Goal: Use online tool/utility: Utilize a website feature to perform a specific function

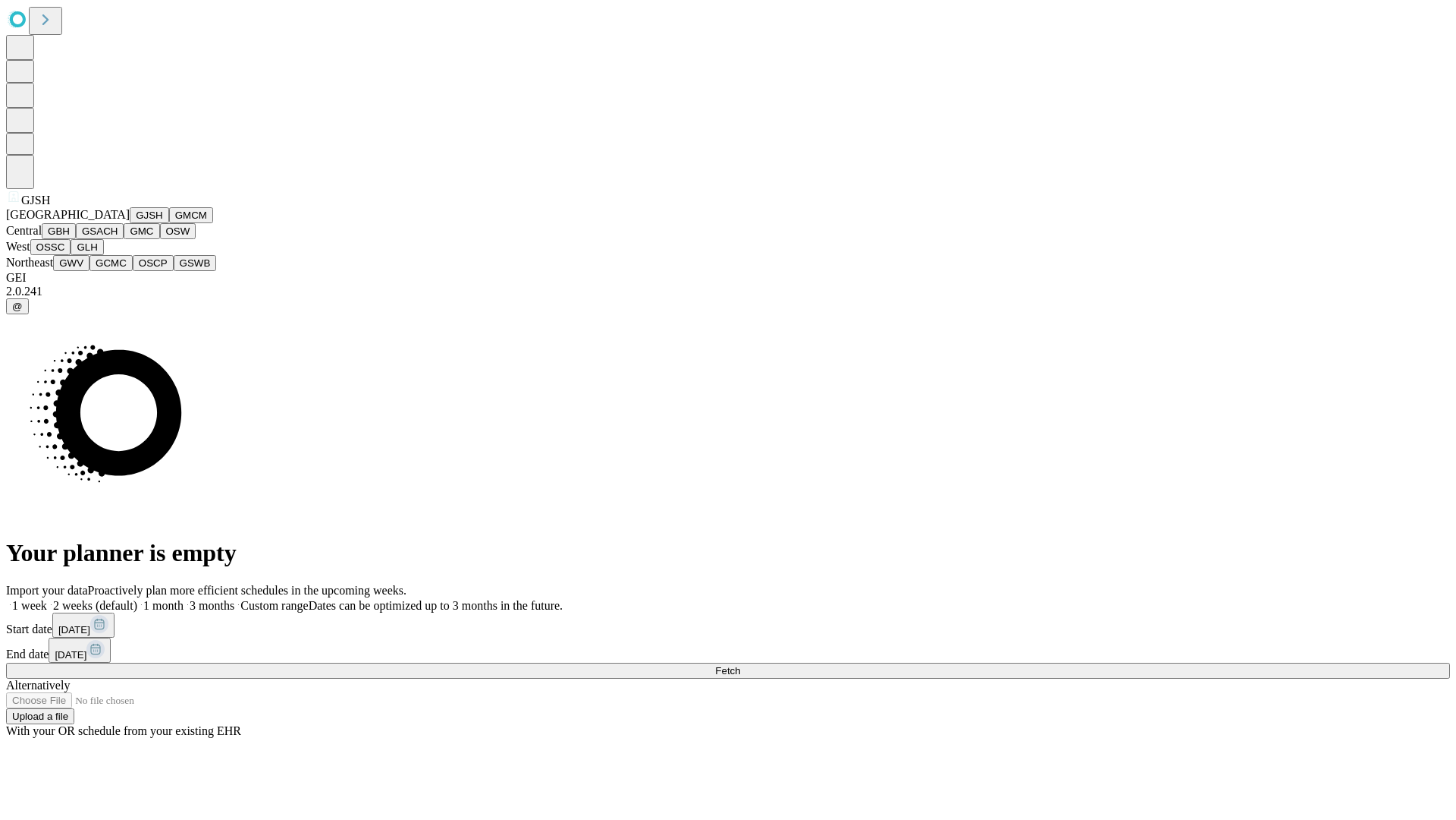
click at [129, 223] on button "GJSH" at bounding box center [148, 214] width 39 height 15
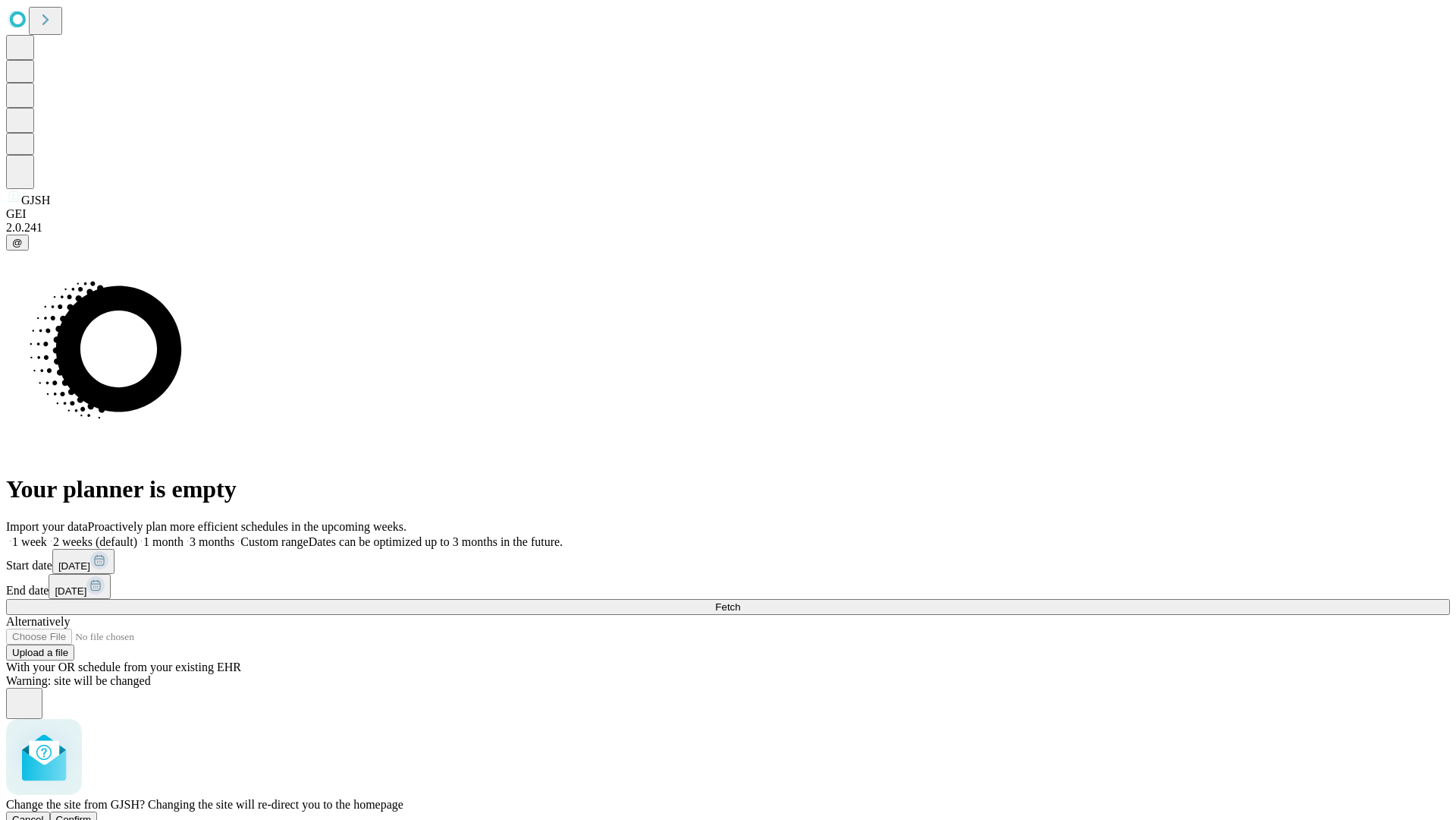
click at [92, 814] on span "Confirm" at bounding box center [74, 819] width 36 height 11
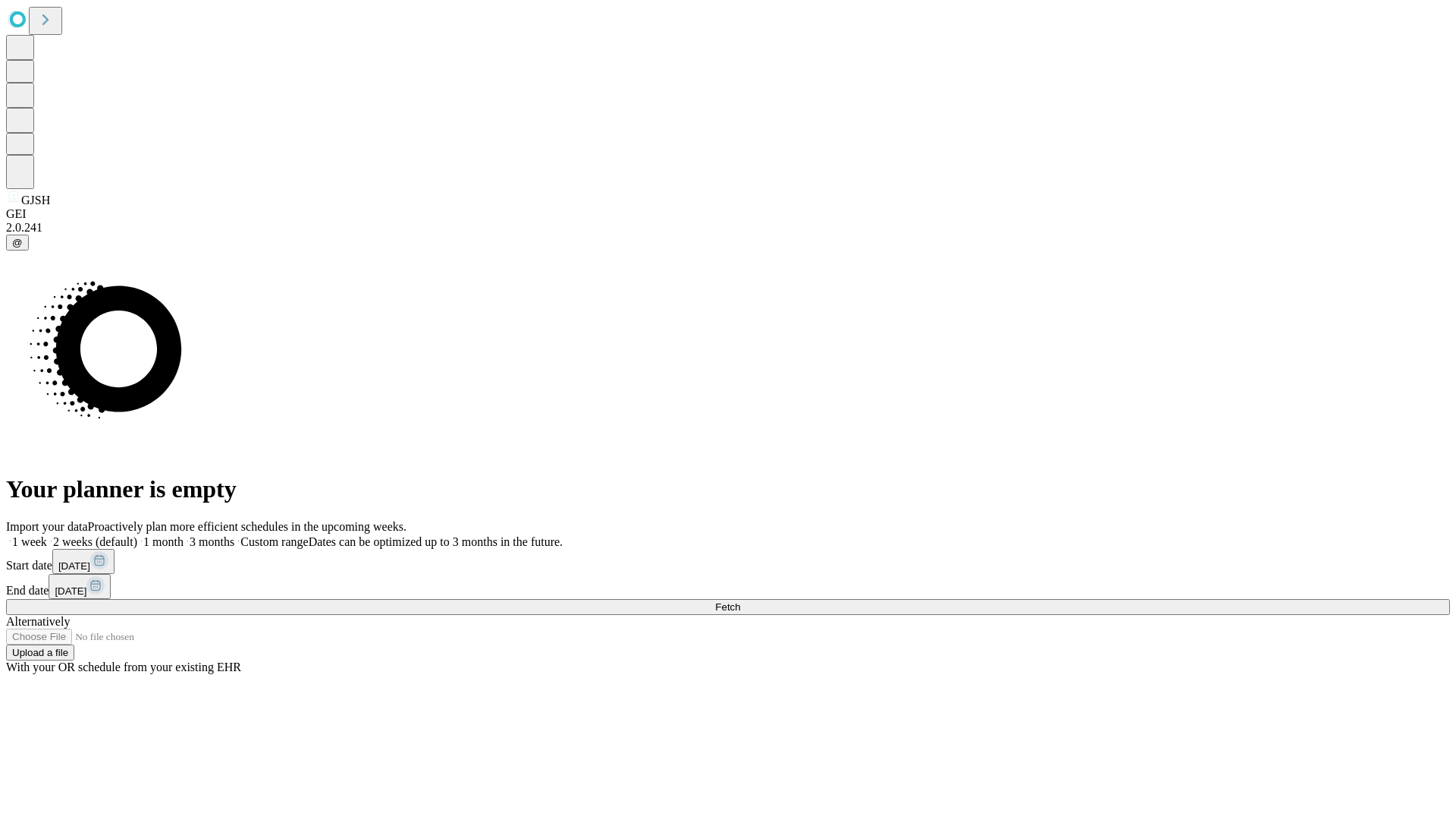
click at [137, 535] on label "2 weeks (default)" at bounding box center [92, 541] width 90 height 13
click at [740, 601] on span "Fetch" at bounding box center [728, 607] width 25 height 11
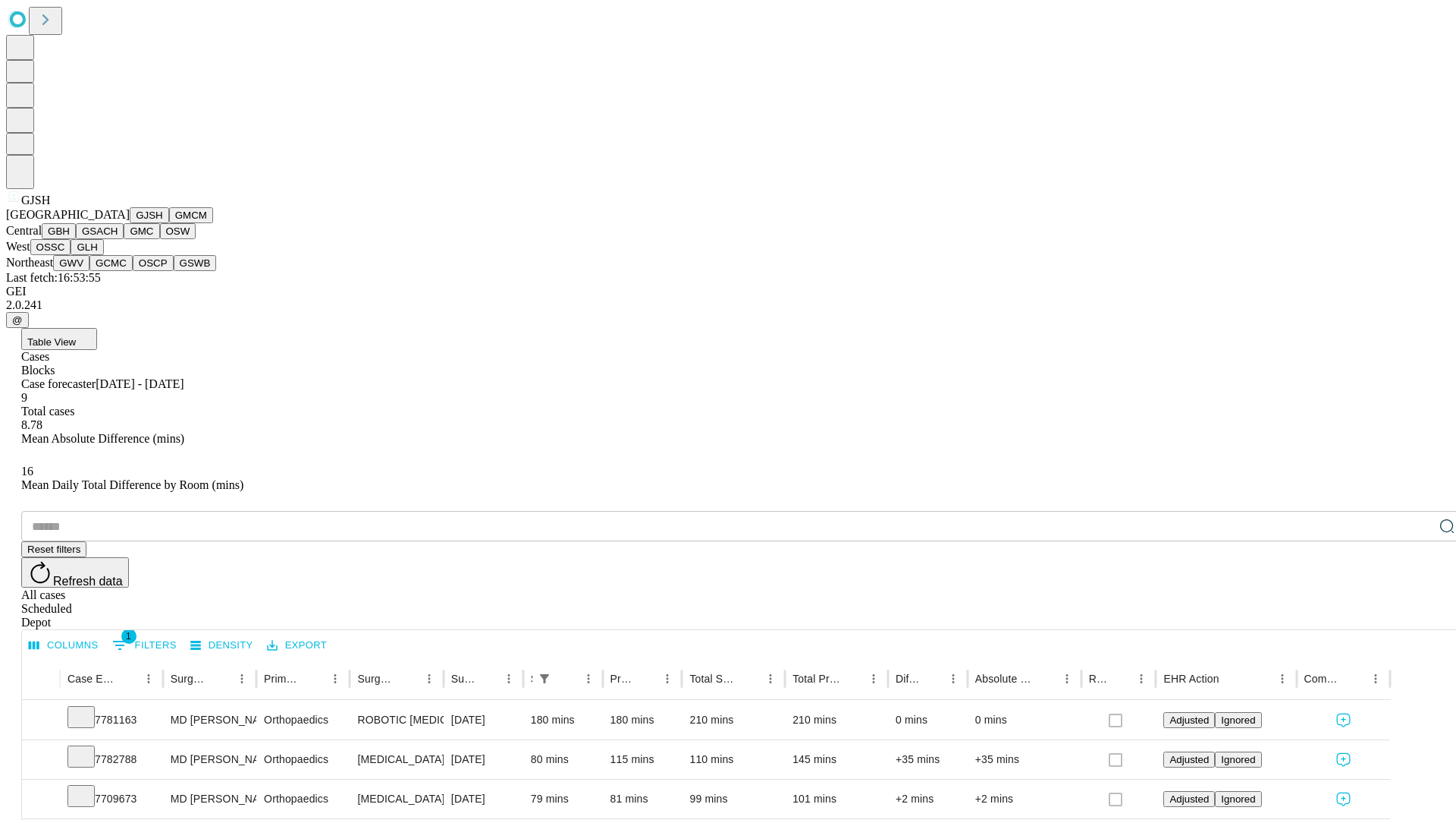
click at [169, 223] on button "GMCM" at bounding box center [191, 214] width 44 height 15
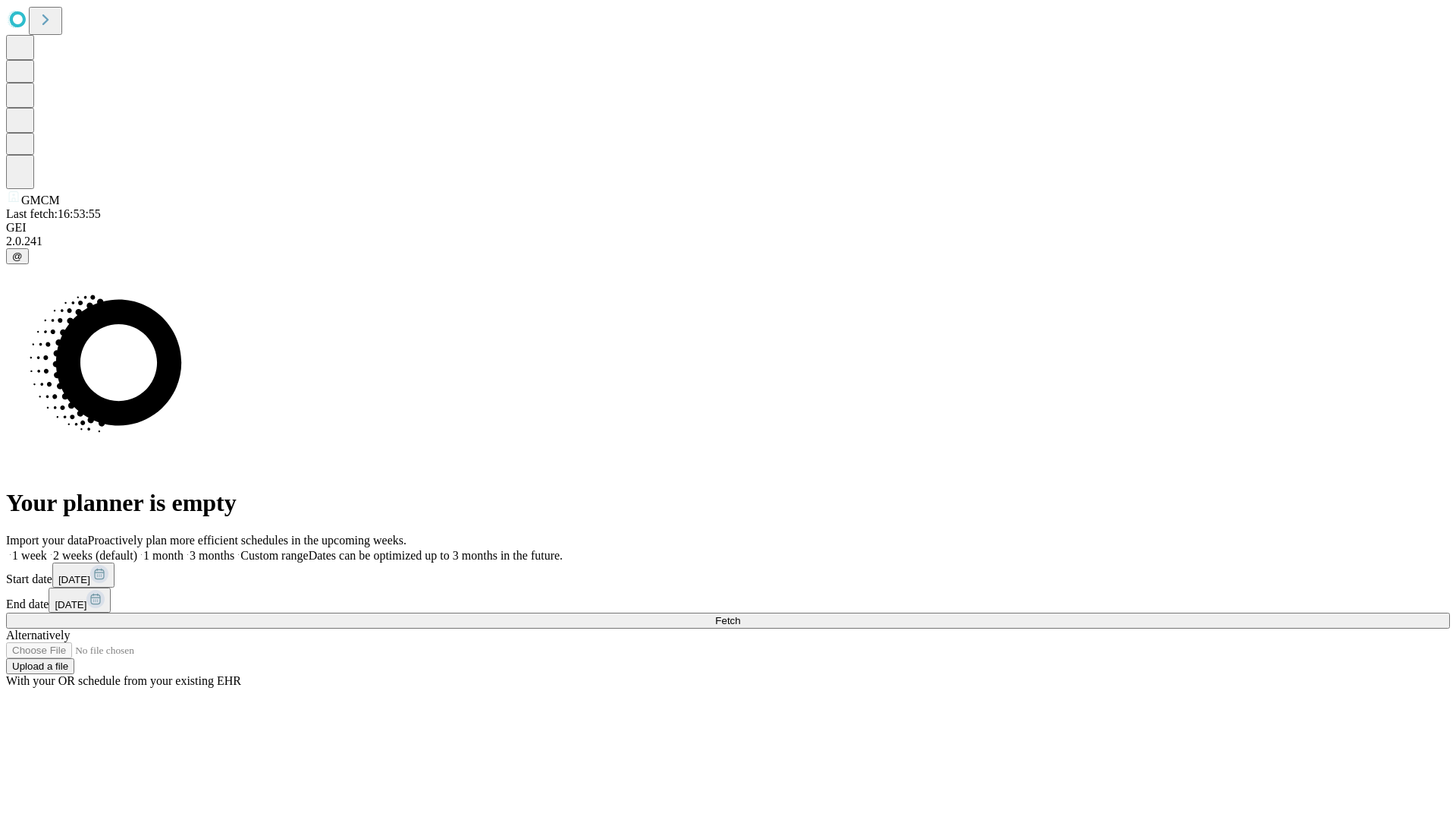
click at [137, 548] on label "2 weeks (default)" at bounding box center [92, 555] width 90 height 13
click at [740, 615] on span "Fetch" at bounding box center [728, 620] width 25 height 11
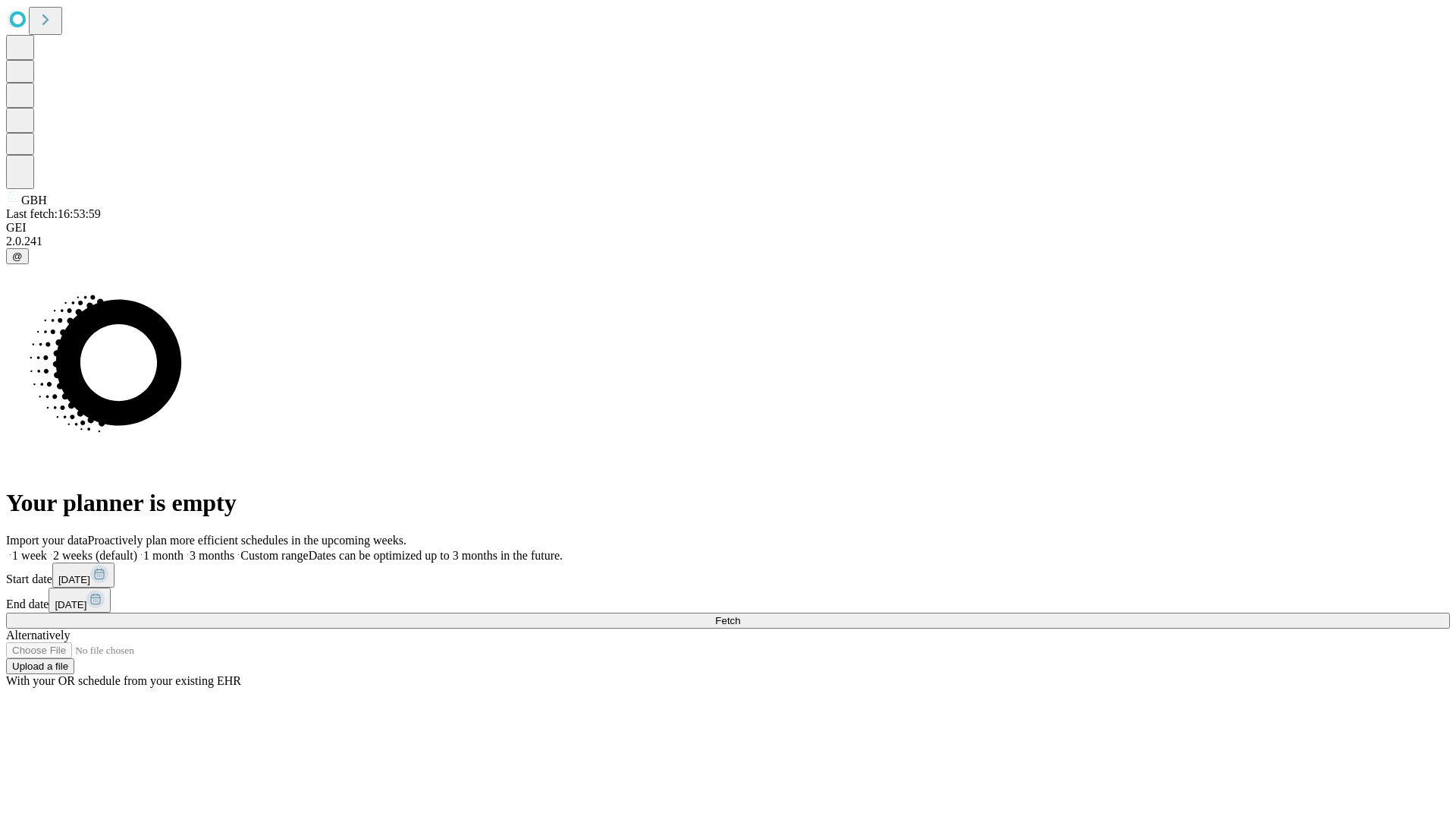
click at [137, 548] on label "2 weeks (default)" at bounding box center [92, 555] width 90 height 13
click at [740, 615] on span "Fetch" at bounding box center [728, 620] width 25 height 11
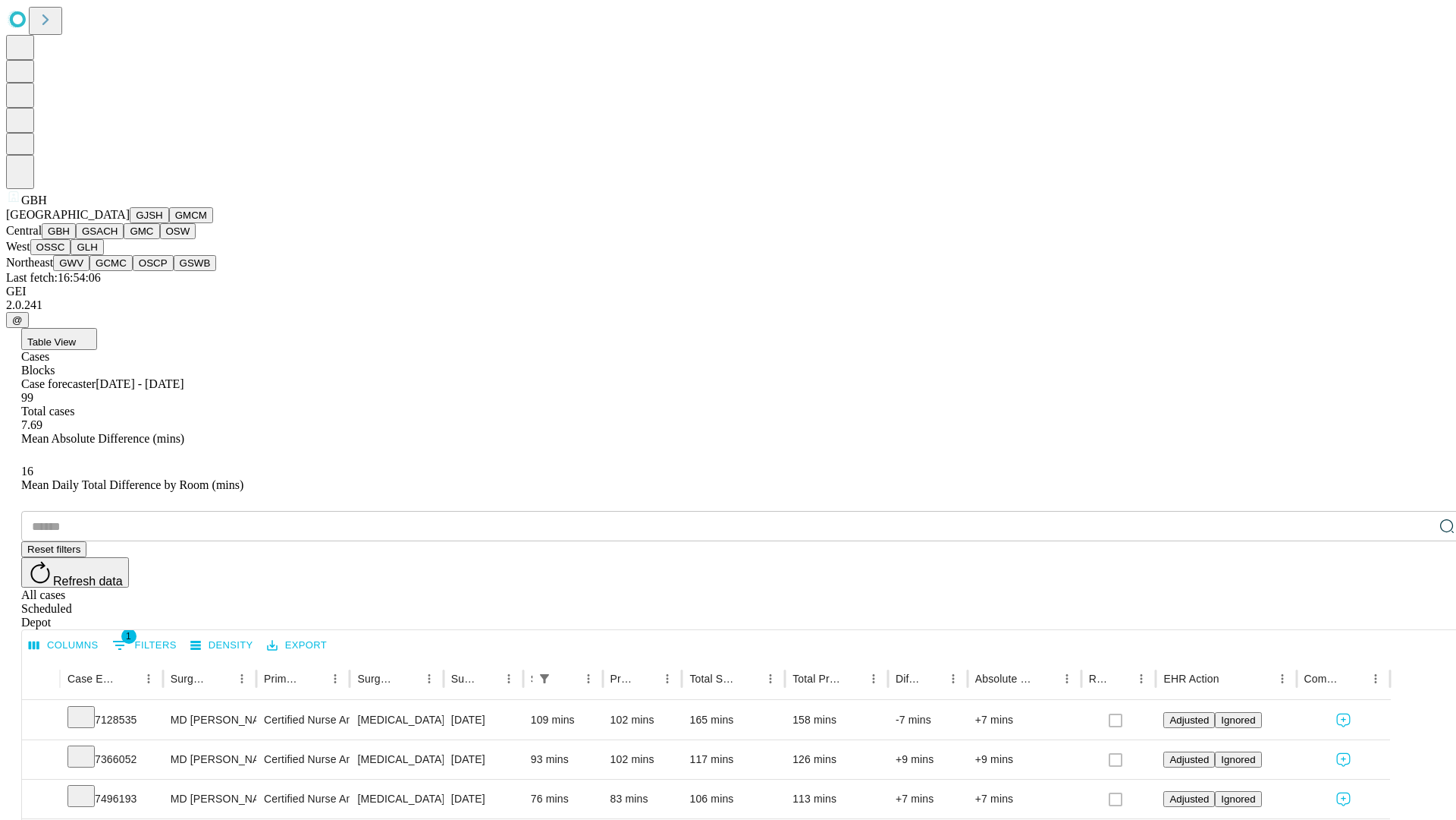
click at [117, 239] on button "GSACH" at bounding box center [99, 231] width 47 height 15
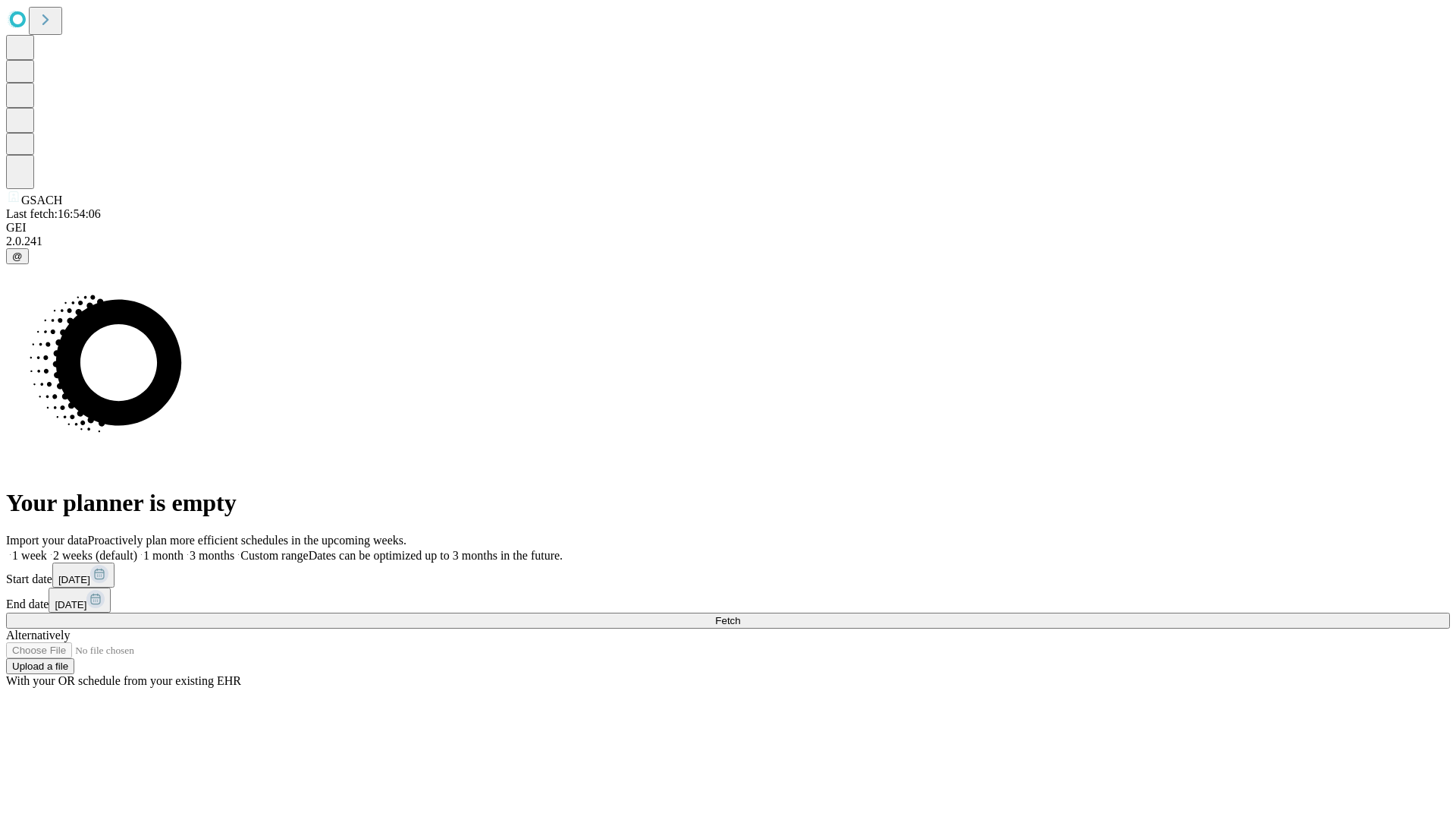
click at [137, 548] on label "2 weeks (default)" at bounding box center [92, 555] width 90 height 13
click at [740, 615] on span "Fetch" at bounding box center [728, 620] width 25 height 11
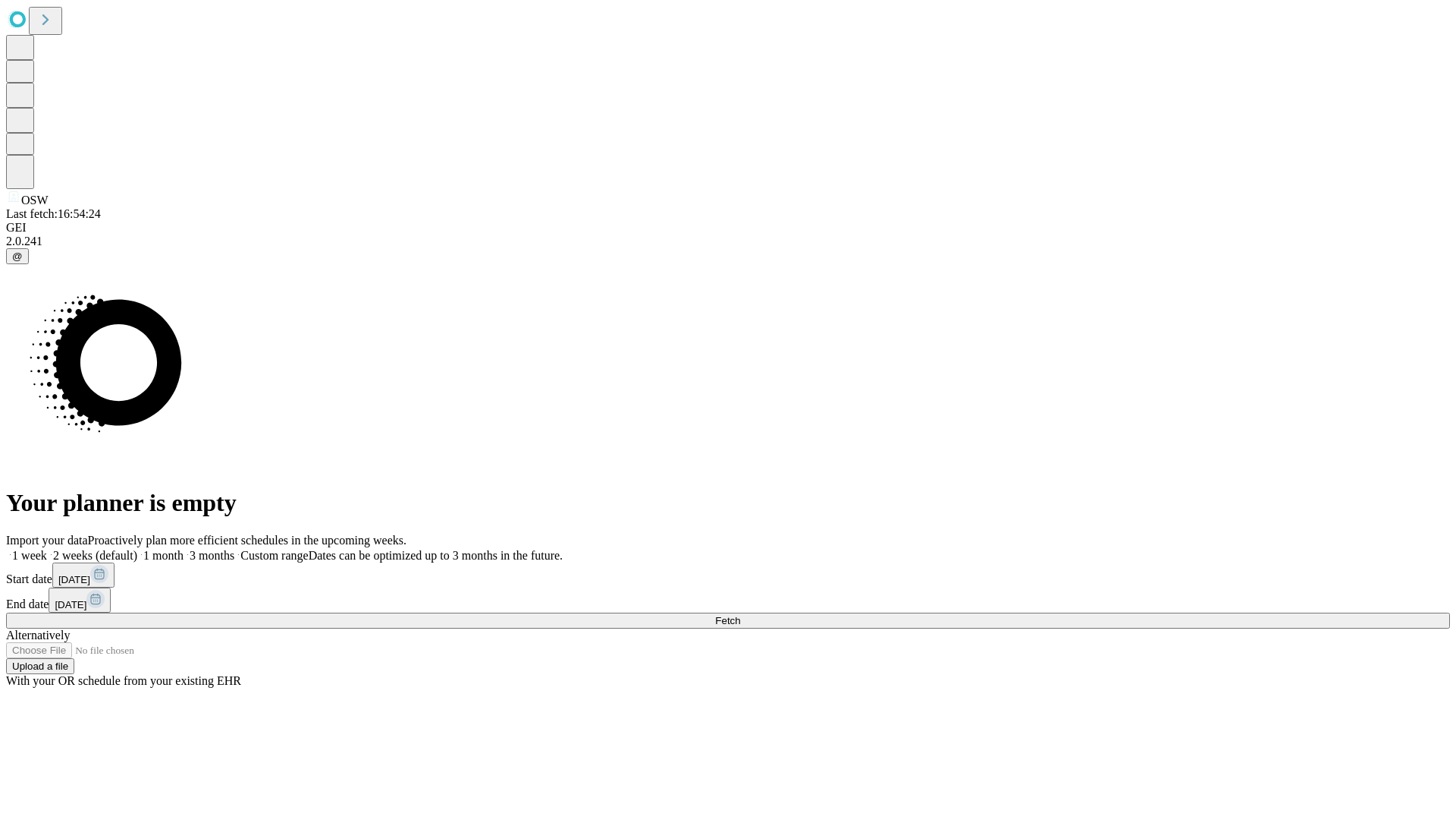
click at [137, 548] on label "2 weeks (default)" at bounding box center [92, 555] width 90 height 13
click at [740, 615] on span "Fetch" at bounding box center [728, 620] width 25 height 11
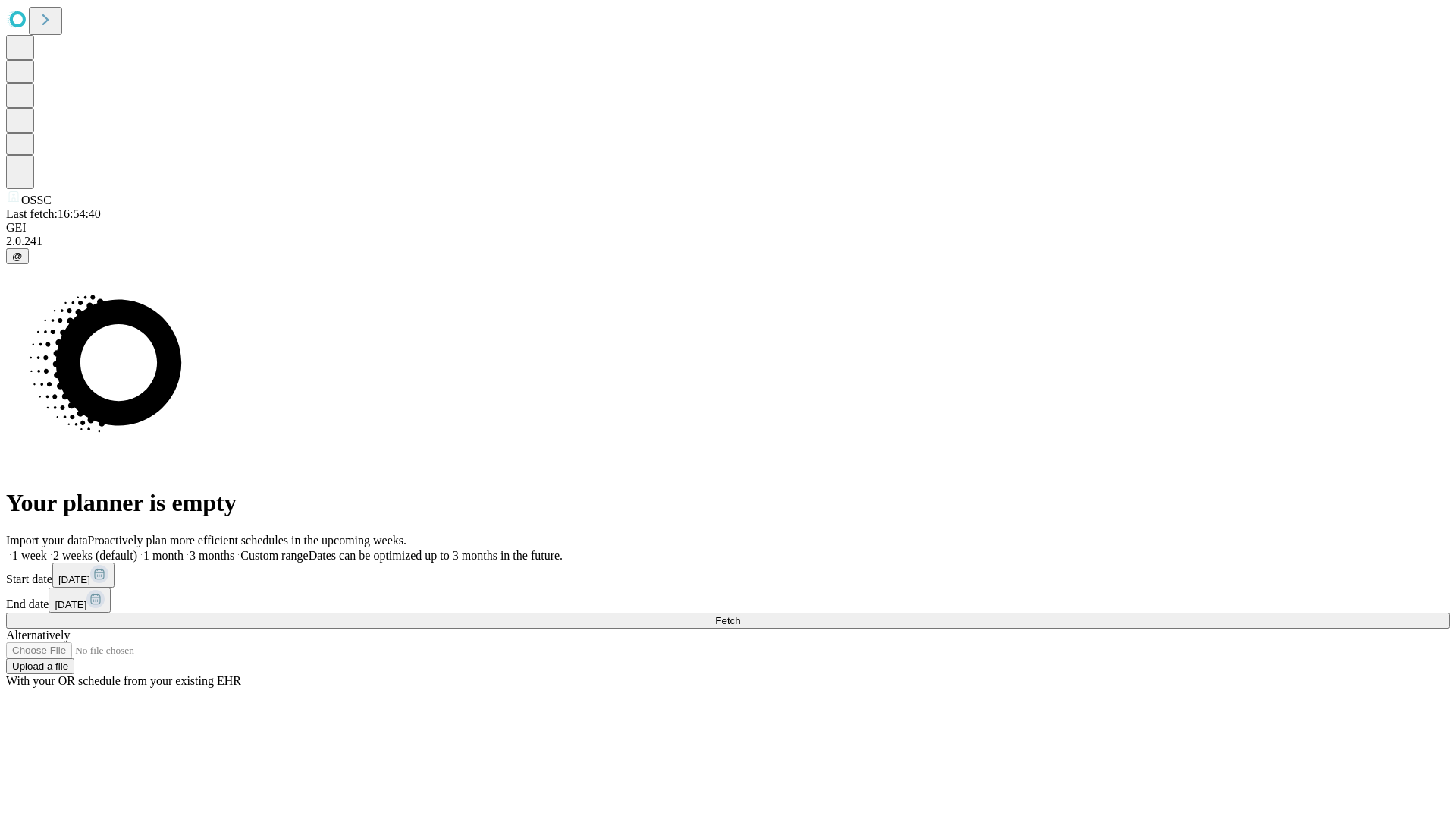
click at [137, 548] on label "2 weeks (default)" at bounding box center [92, 555] width 90 height 13
click at [740, 615] on span "Fetch" at bounding box center [728, 620] width 25 height 11
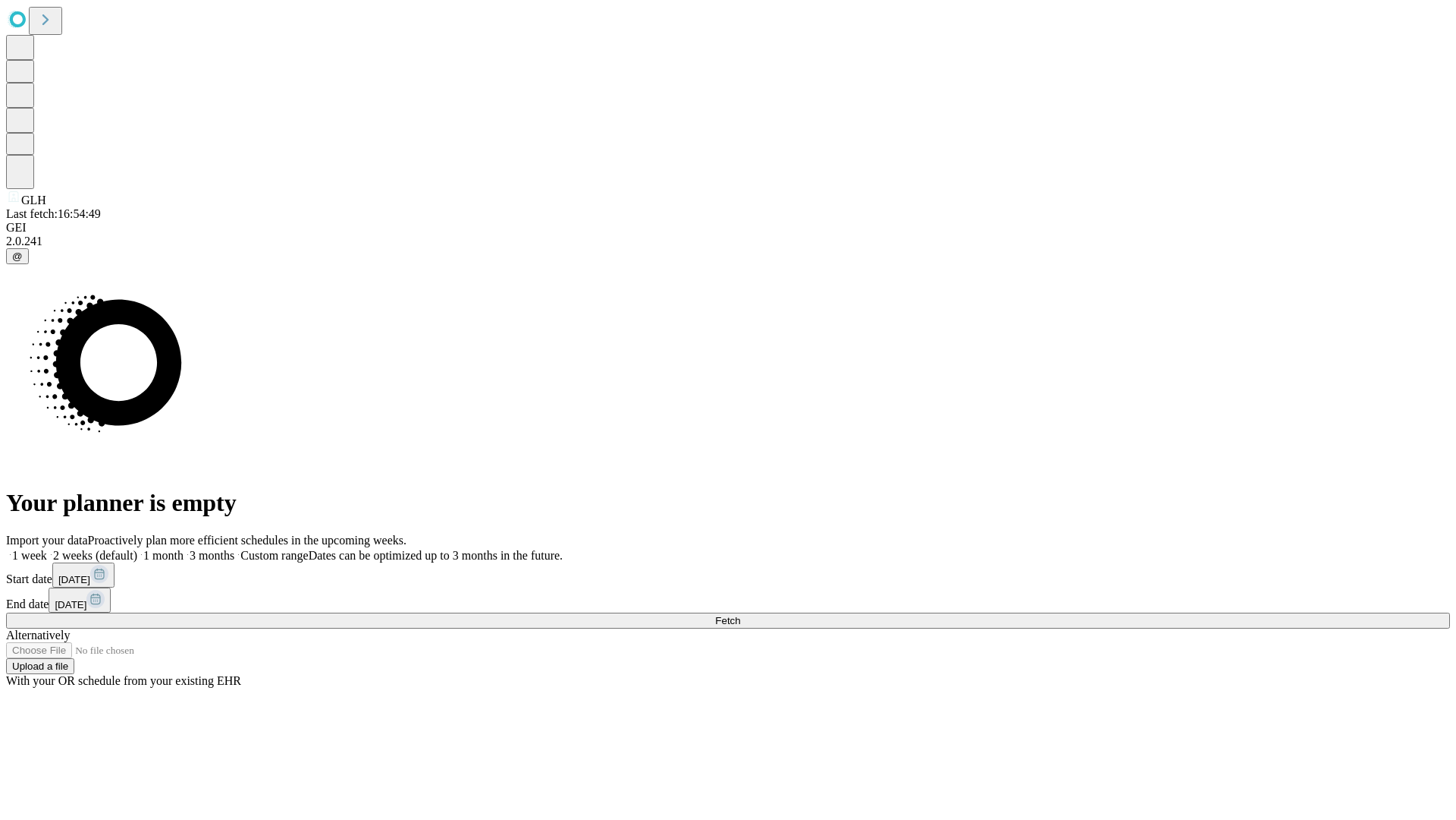
click at [137, 548] on label "2 weeks (default)" at bounding box center [92, 555] width 90 height 13
click at [740, 615] on span "Fetch" at bounding box center [728, 620] width 25 height 11
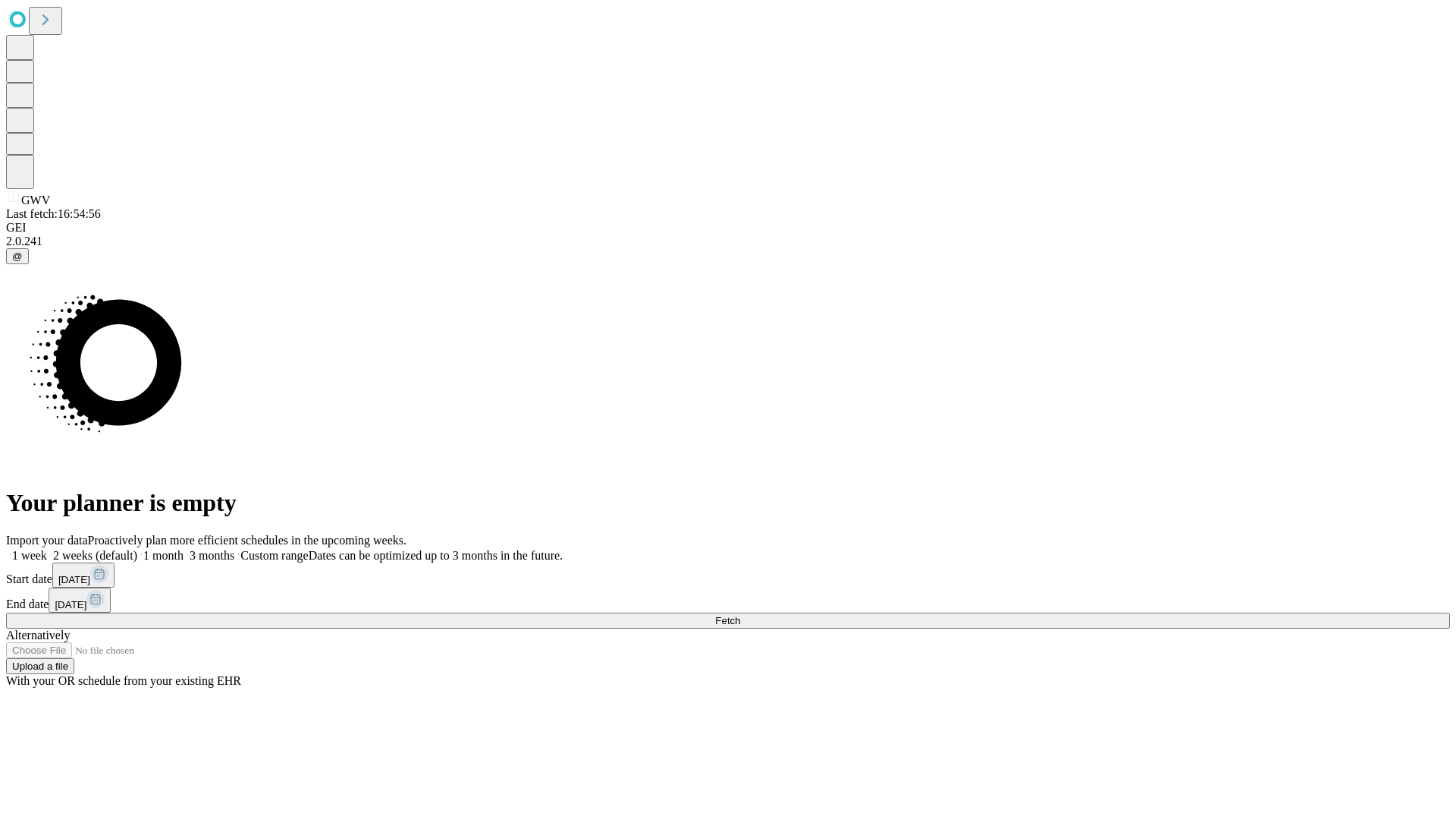
click at [137, 548] on label "2 weeks (default)" at bounding box center [92, 555] width 90 height 13
click at [740, 615] on span "Fetch" at bounding box center [728, 620] width 25 height 11
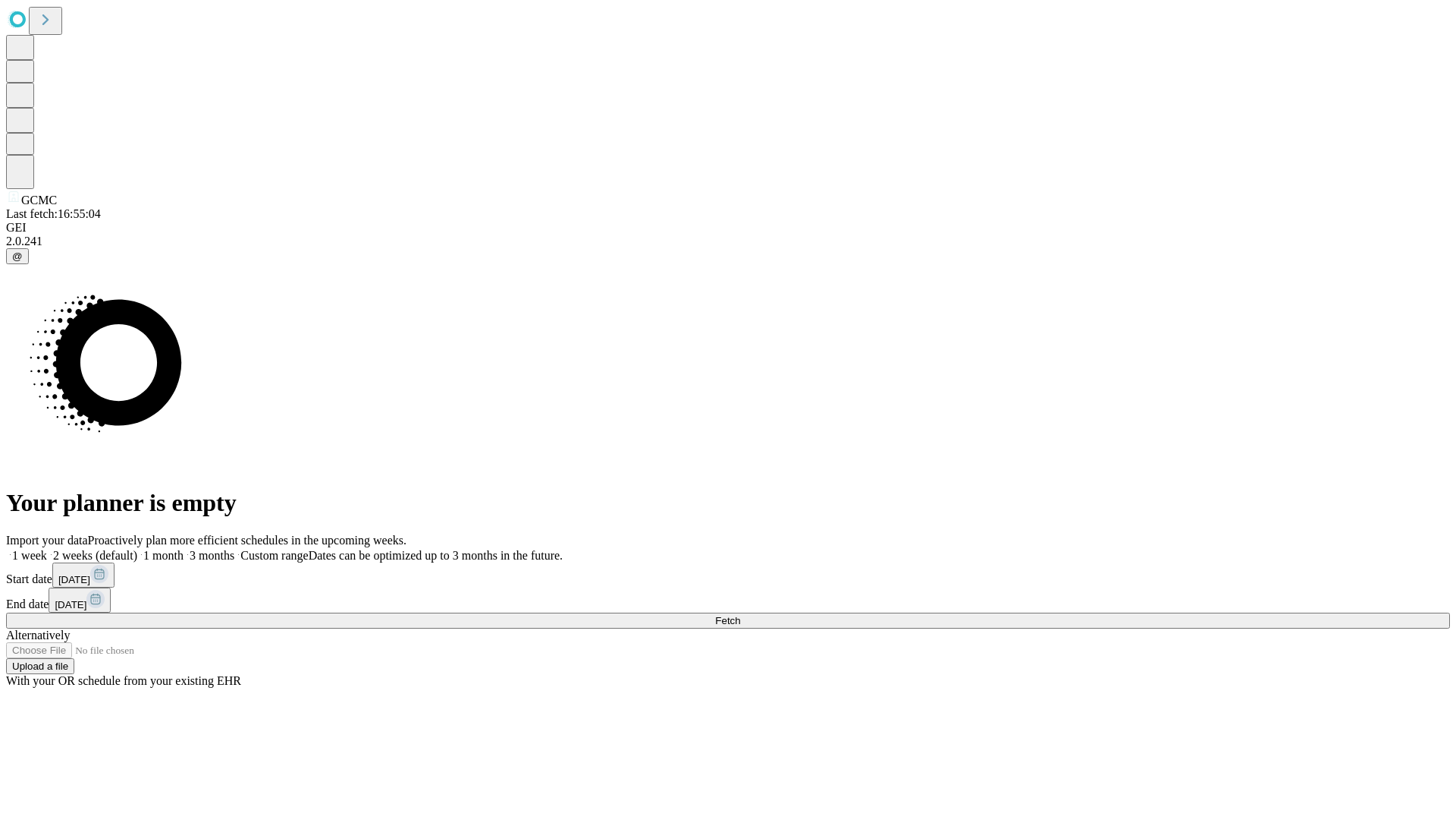
click at [137, 548] on label "2 weeks (default)" at bounding box center [92, 555] width 90 height 13
click at [740, 615] on span "Fetch" at bounding box center [728, 620] width 25 height 11
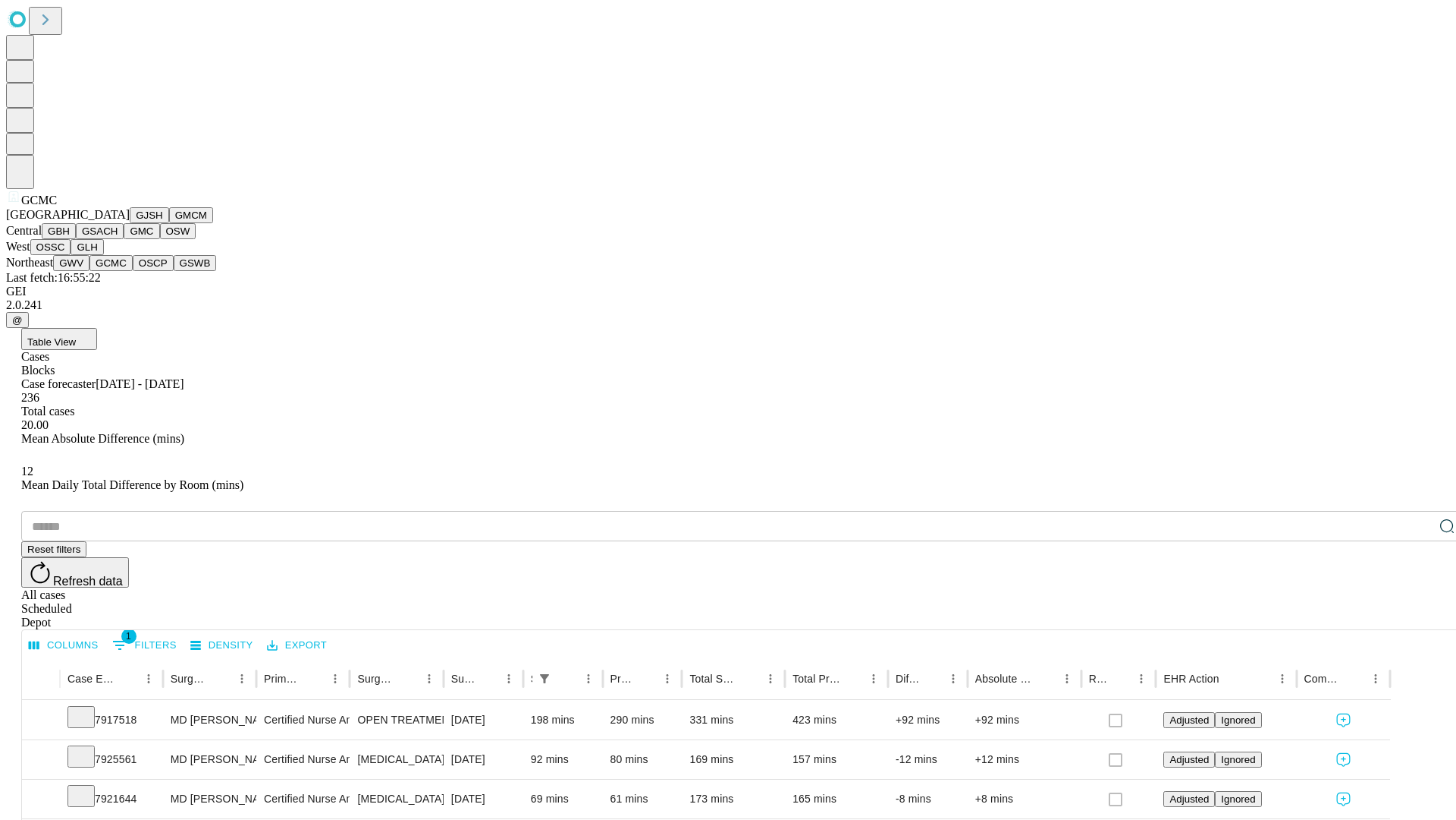
click at [133, 271] on button "OSCP" at bounding box center [153, 262] width 41 height 15
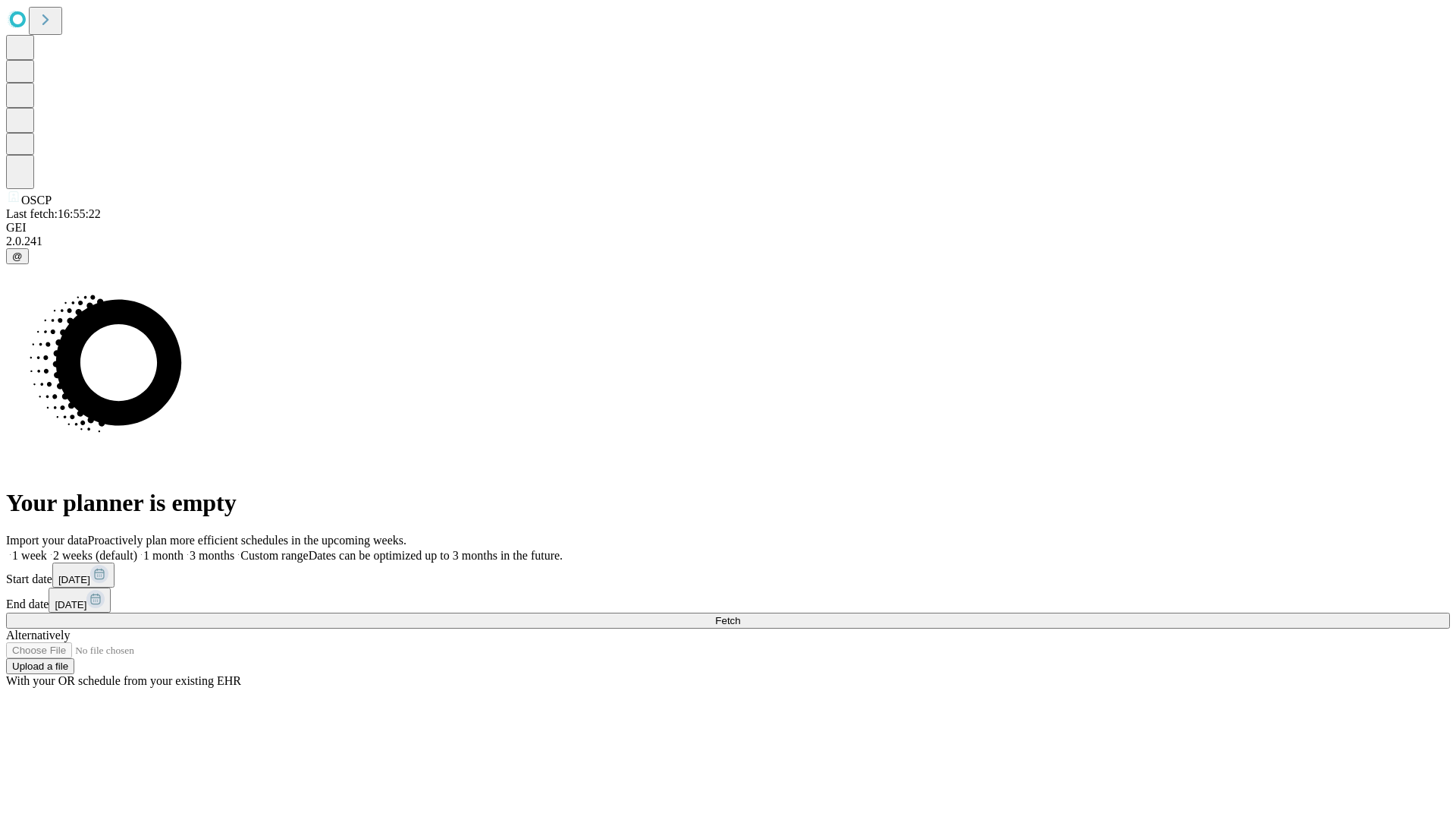
click at [137, 548] on label "2 weeks (default)" at bounding box center [92, 555] width 90 height 13
click at [740, 615] on span "Fetch" at bounding box center [728, 620] width 25 height 11
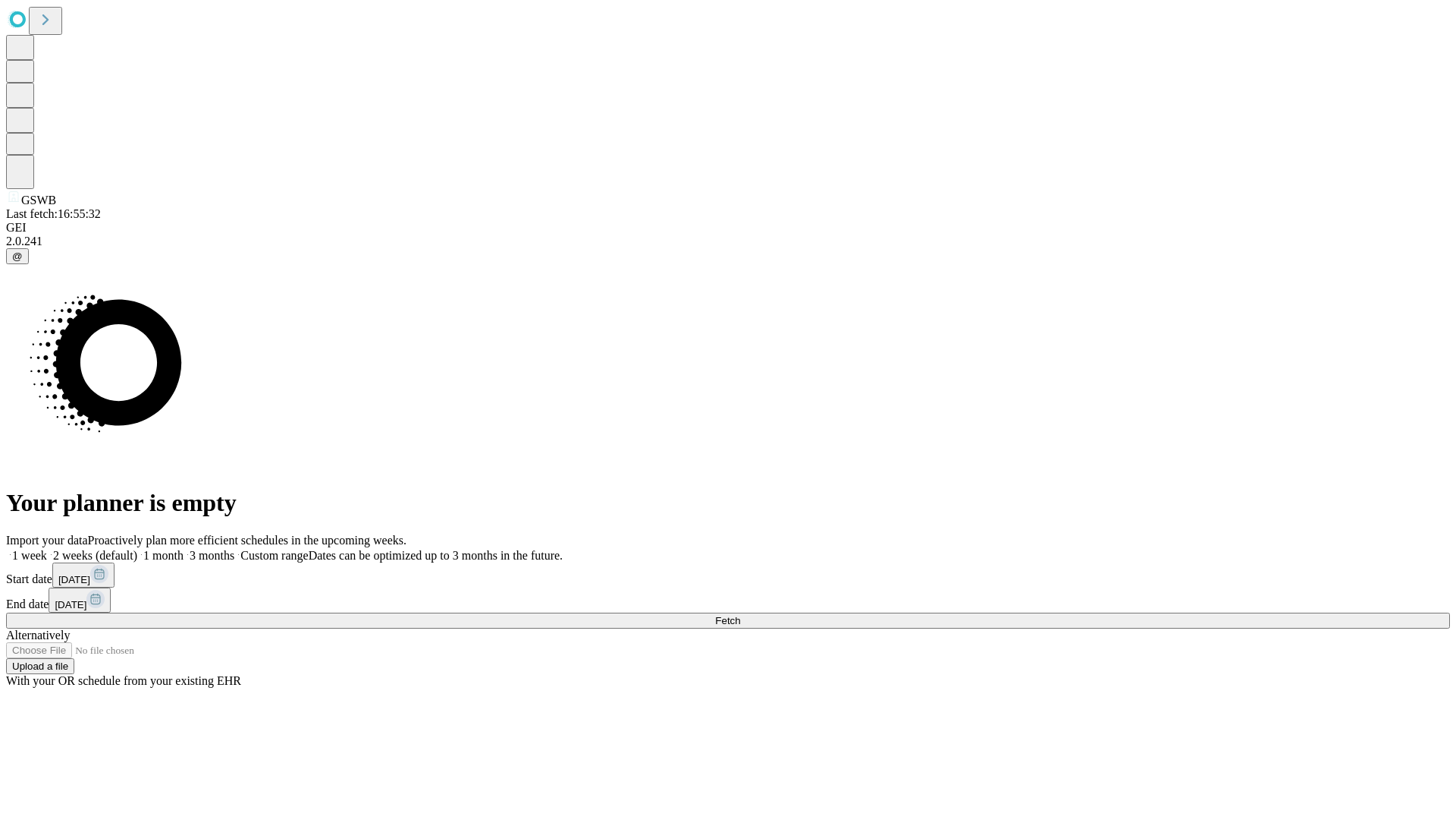
click at [137, 548] on label "2 weeks (default)" at bounding box center [92, 555] width 90 height 13
click at [740, 615] on span "Fetch" at bounding box center [728, 620] width 25 height 11
